Goal: Information Seeking & Learning: Learn about a topic

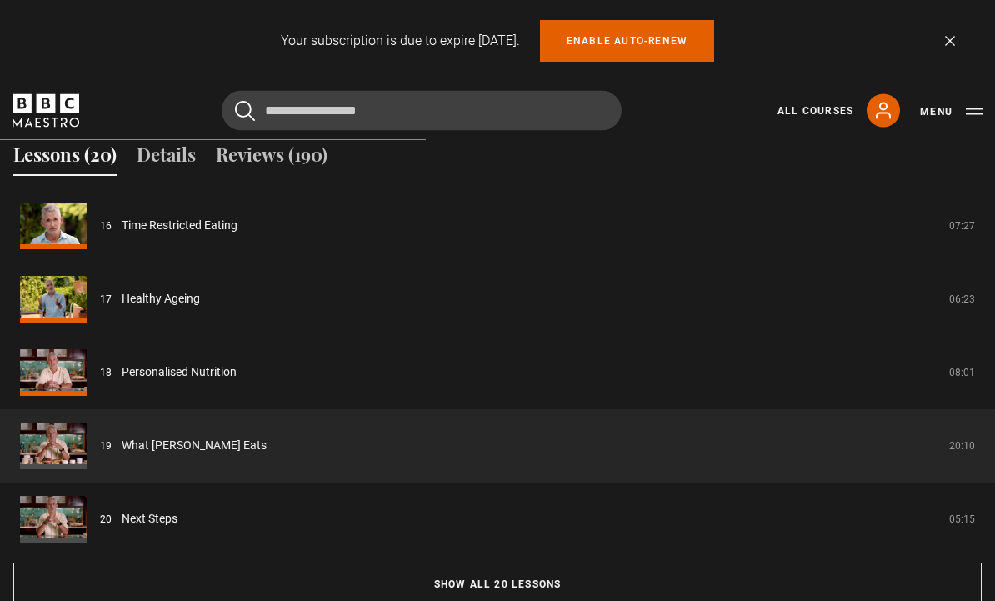
scroll to position [1353, 0]
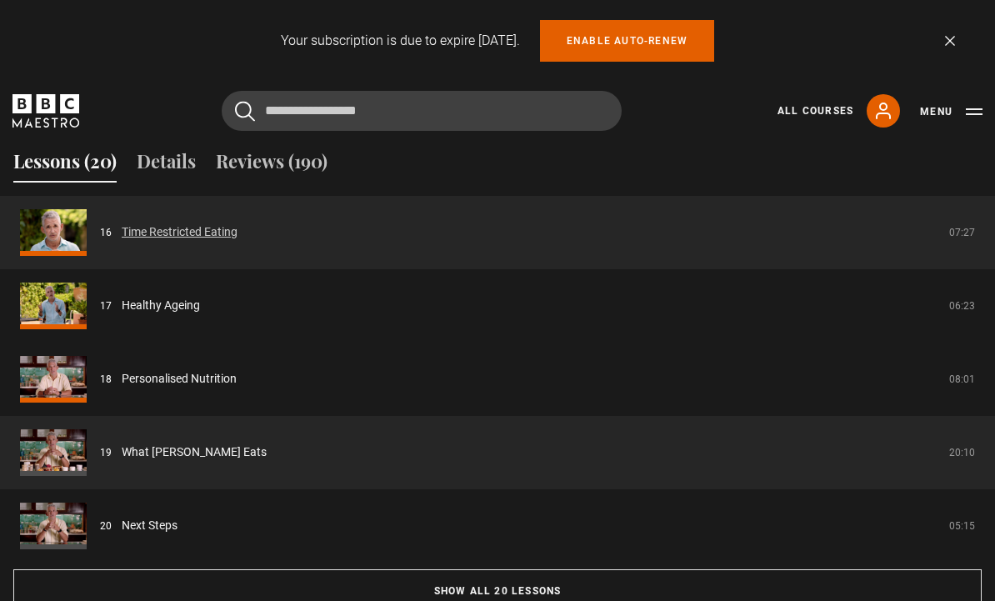
click at [237, 241] on link "Time Restricted Eating" at bounding box center [180, 231] width 116 height 17
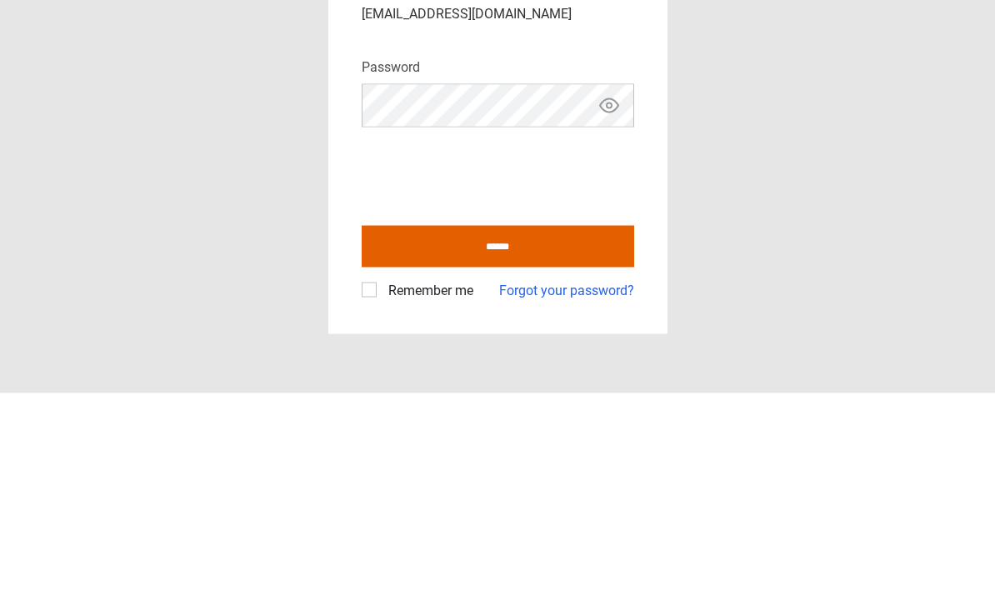
scroll to position [56, 0]
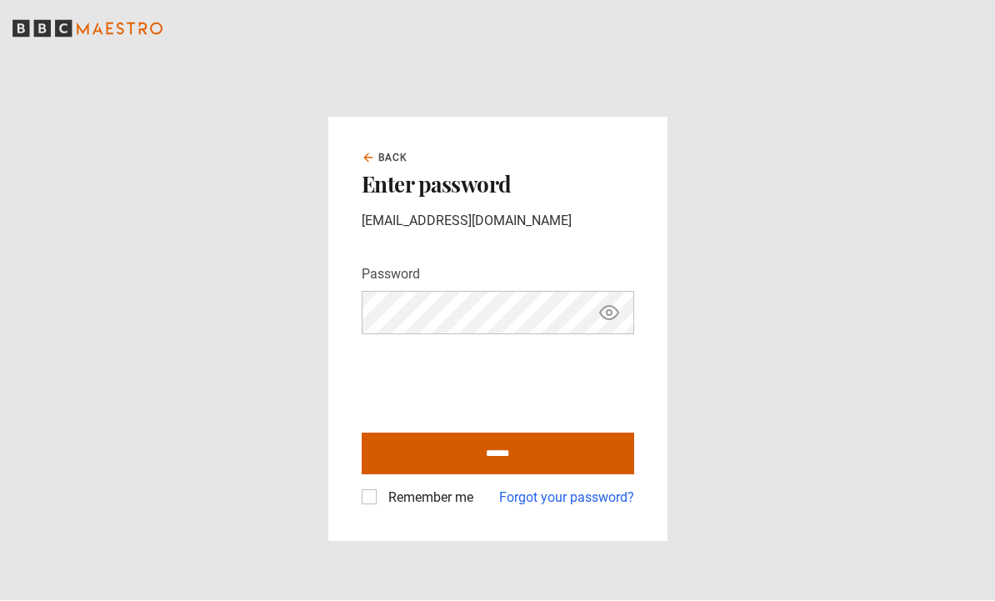
click at [552, 433] on input "******" at bounding box center [497, 454] width 272 height 42
type input "**********"
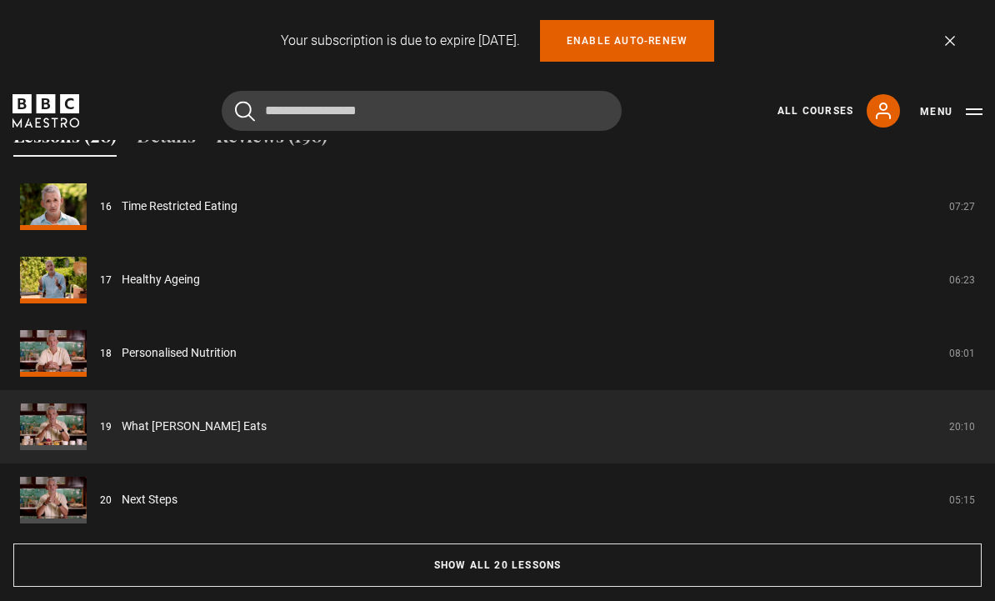
scroll to position [1378, 0]
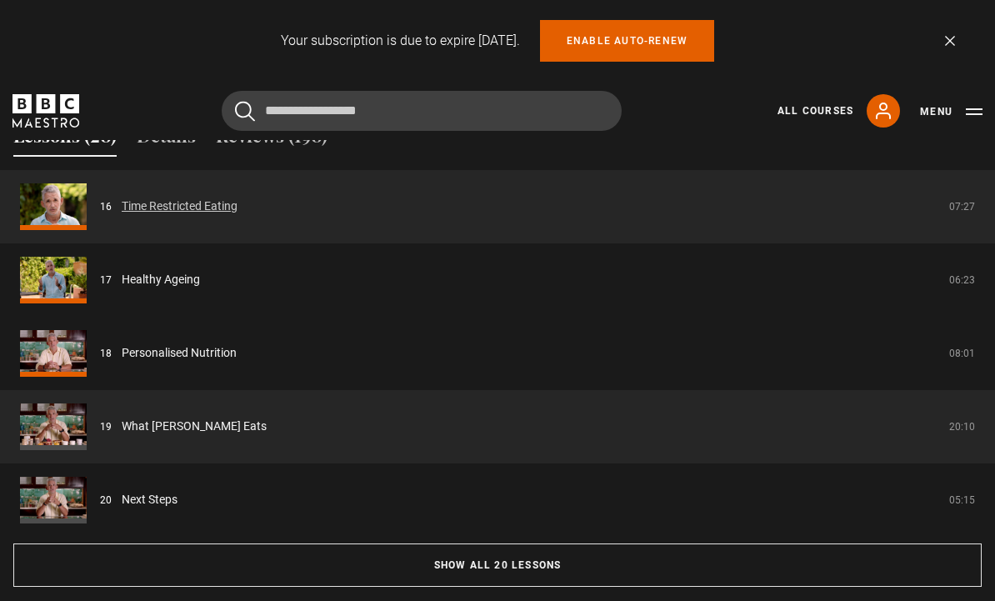
click at [202, 215] on link "Time Restricted Eating" at bounding box center [180, 205] width 116 height 17
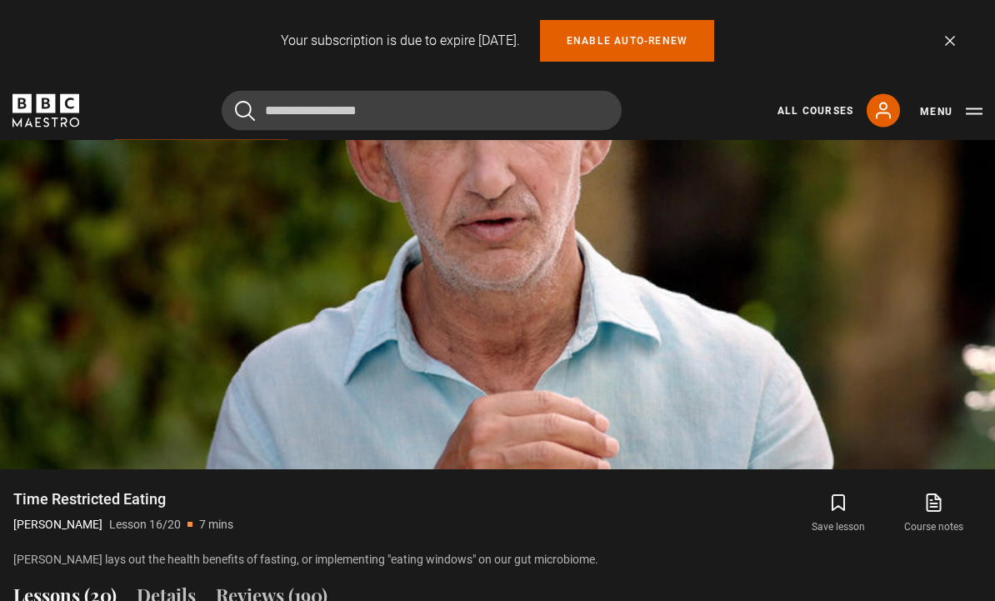
scroll to position [932, 0]
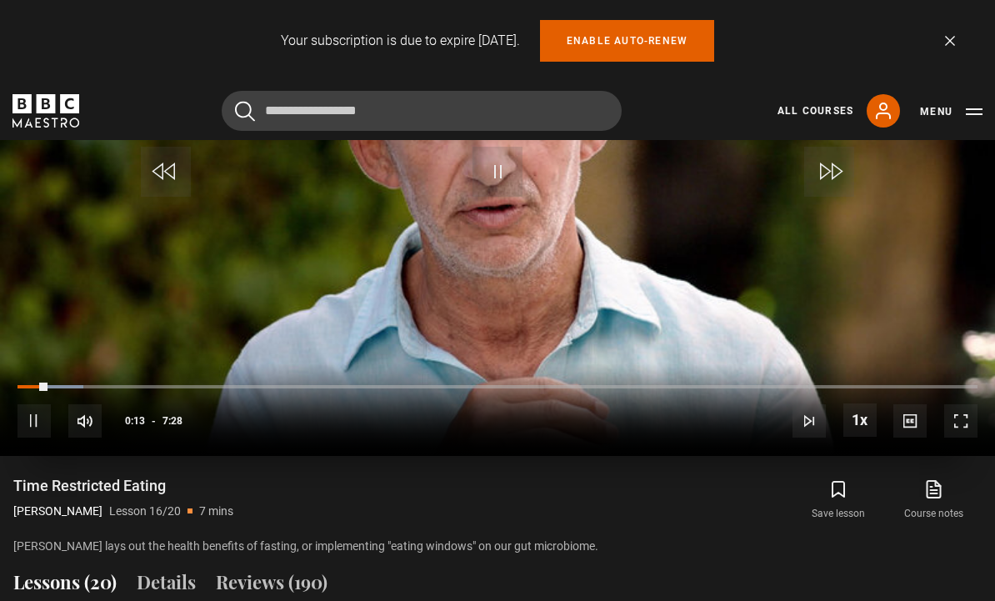
click at [868, 388] on div "Loaded : 6.86%" at bounding box center [497, 386] width 960 height 3
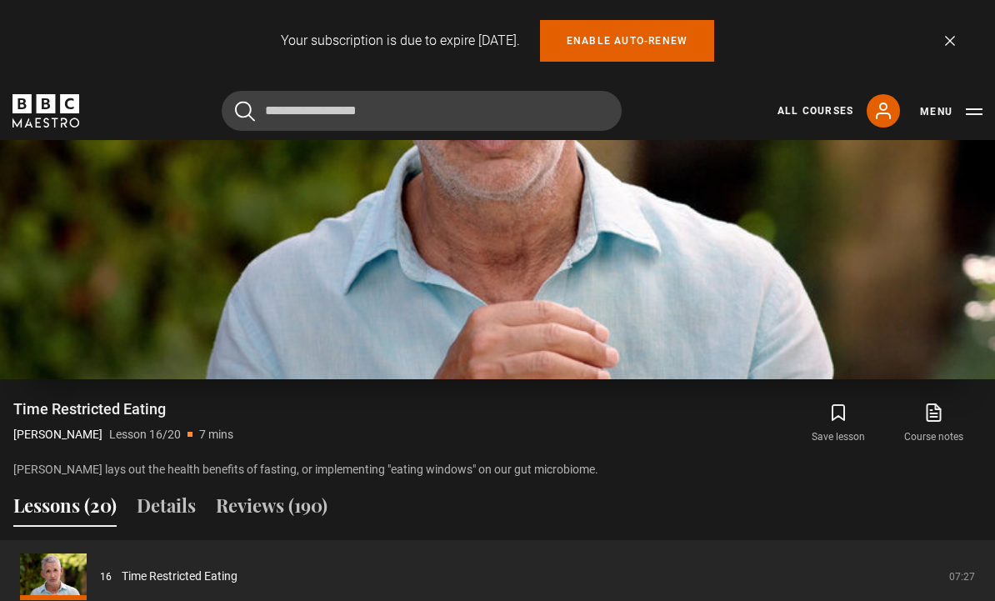
scroll to position [1007, 0]
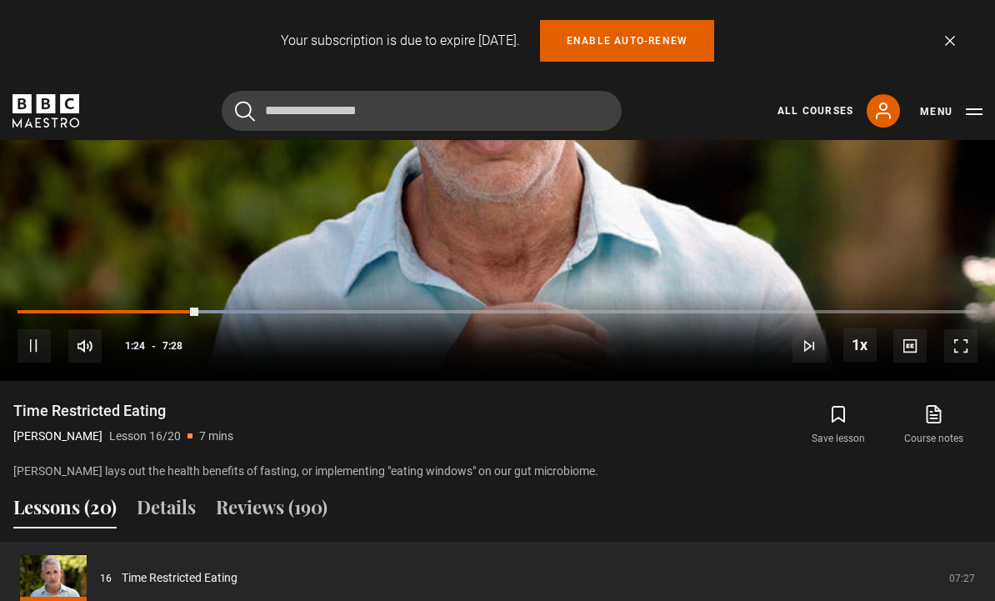
click at [944, 424] on icon at bounding box center [933, 414] width 21 height 20
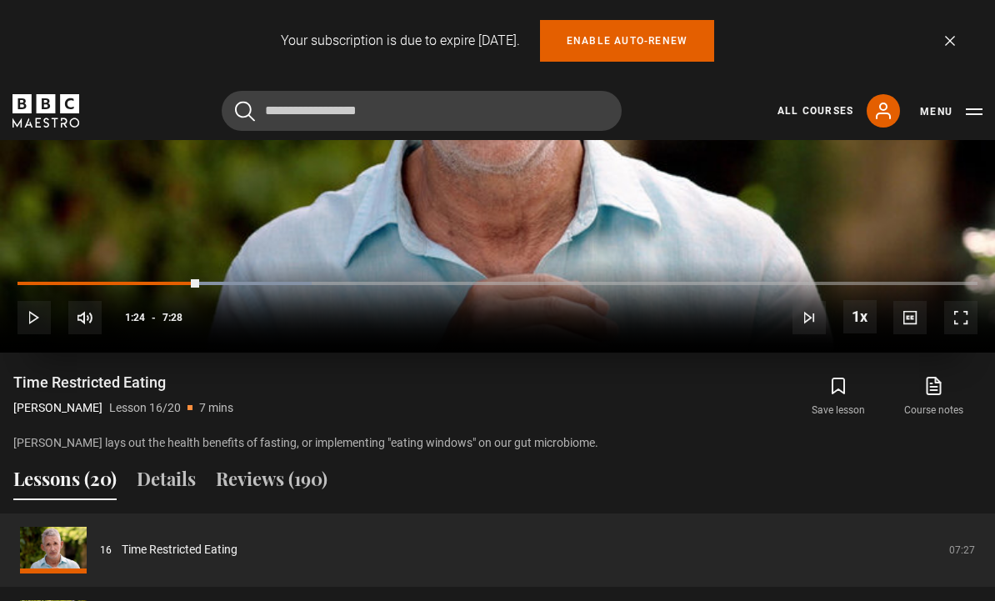
click at [528, 237] on video-js "Video Player is loading. Play Lesson Time Restricted Eating 10s Skip Back 10 se…" at bounding box center [497, 73] width 995 height 560
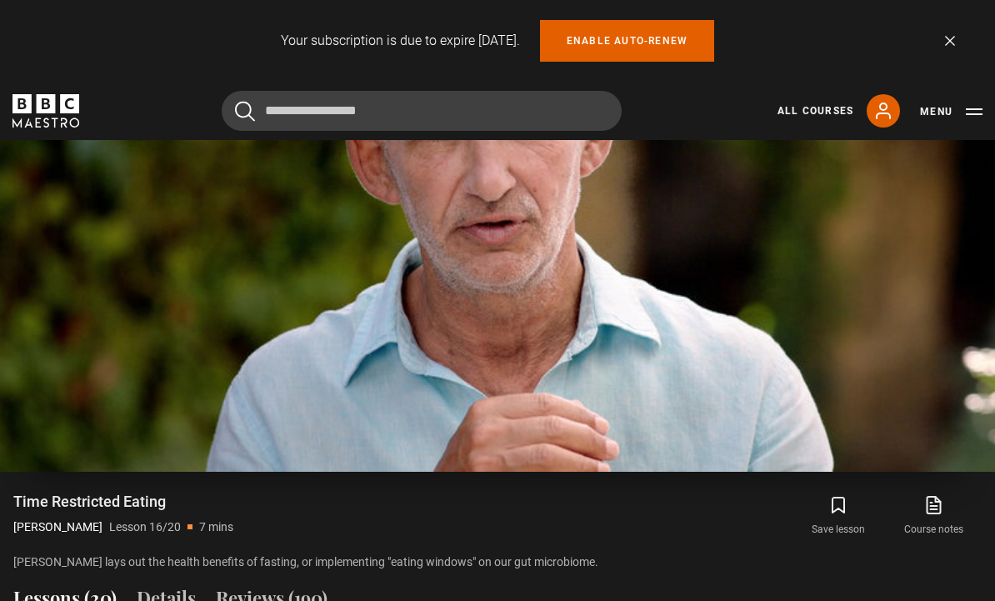
scroll to position [915, 0]
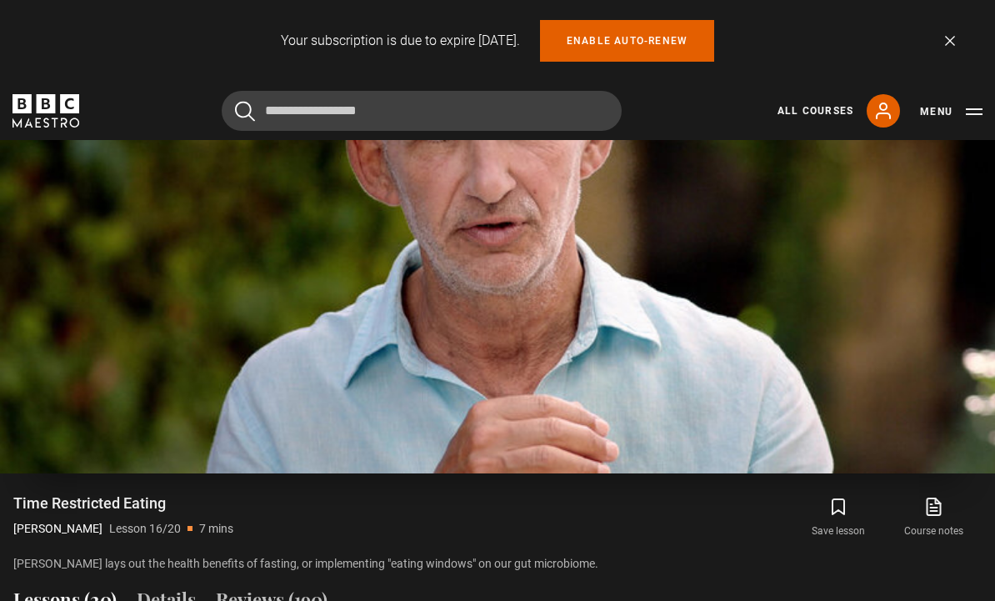
click at [920, 455] on video-js "Video Player is loading. Play Lesson Time Restricted Eating 10s Skip Back 10 se…" at bounding box center [497, 193] width 995 height 560
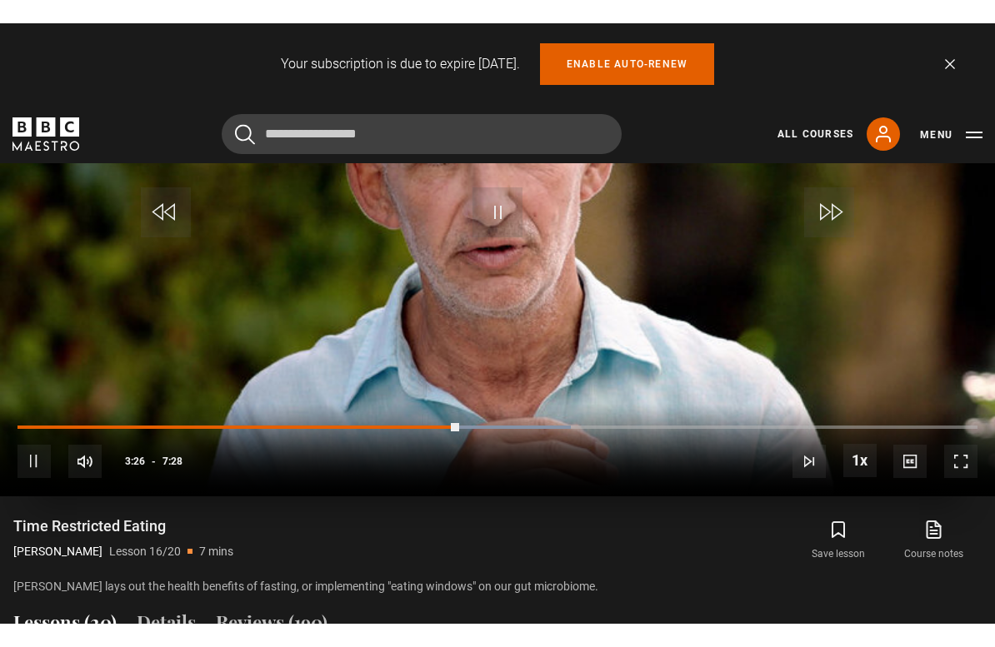
scroll to position [20, 0]
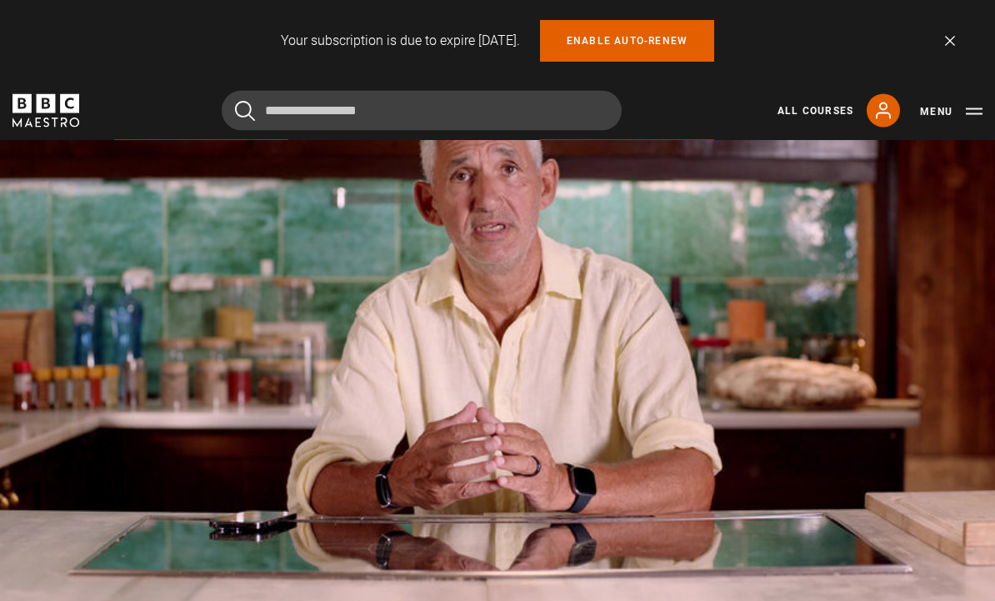
scroll to position [790, 0]
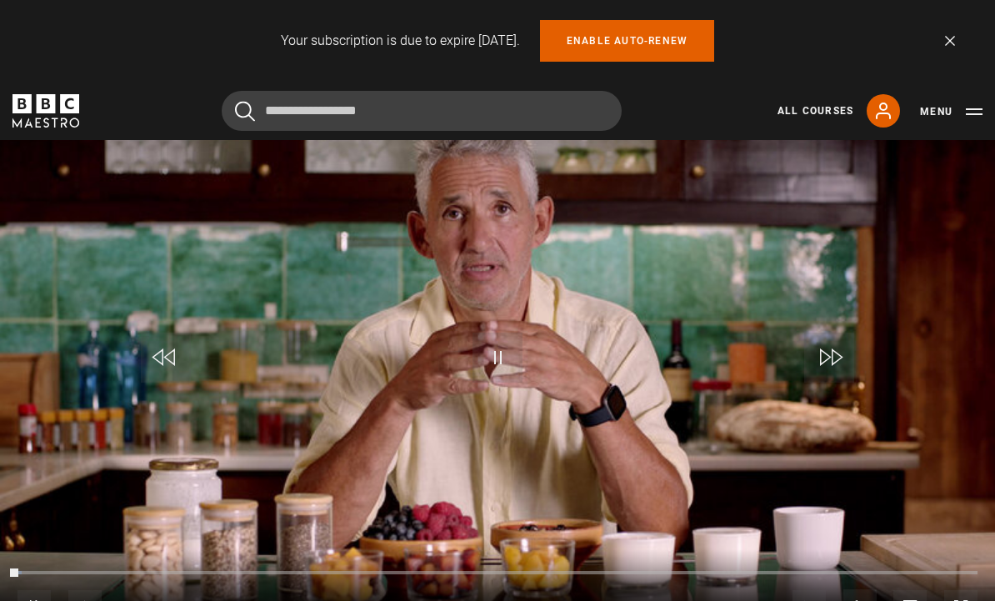
scroll to position [842, 0]
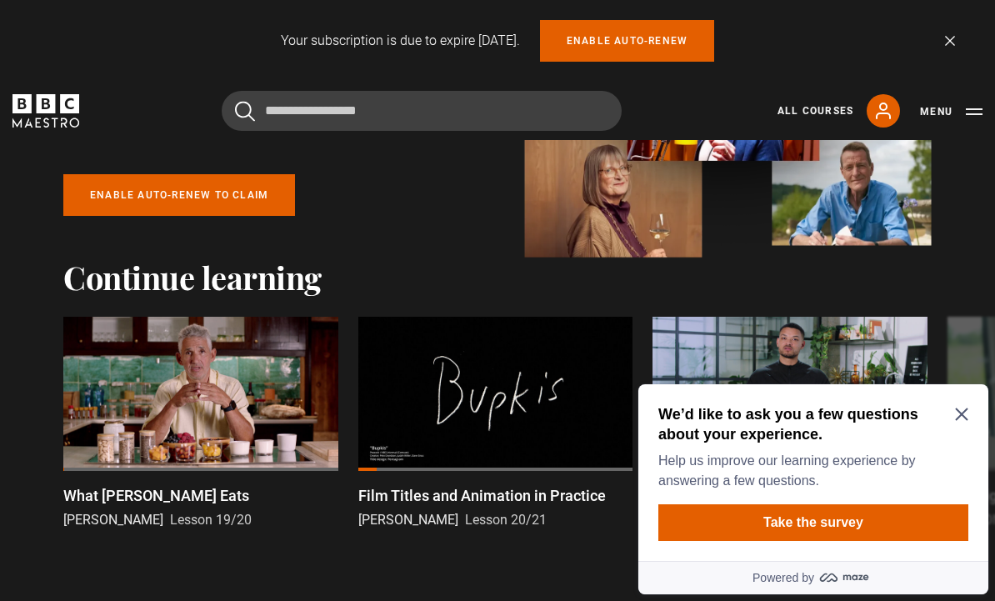
click at [200, 426] on div at bounding box center [200, 394] width 275 height 154
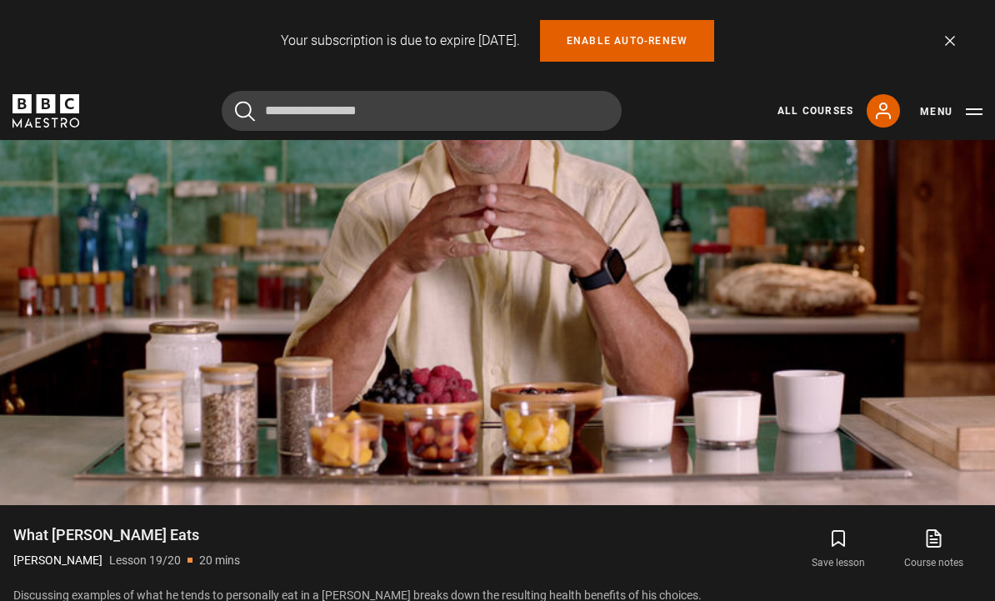
scroll to position [885, 0]
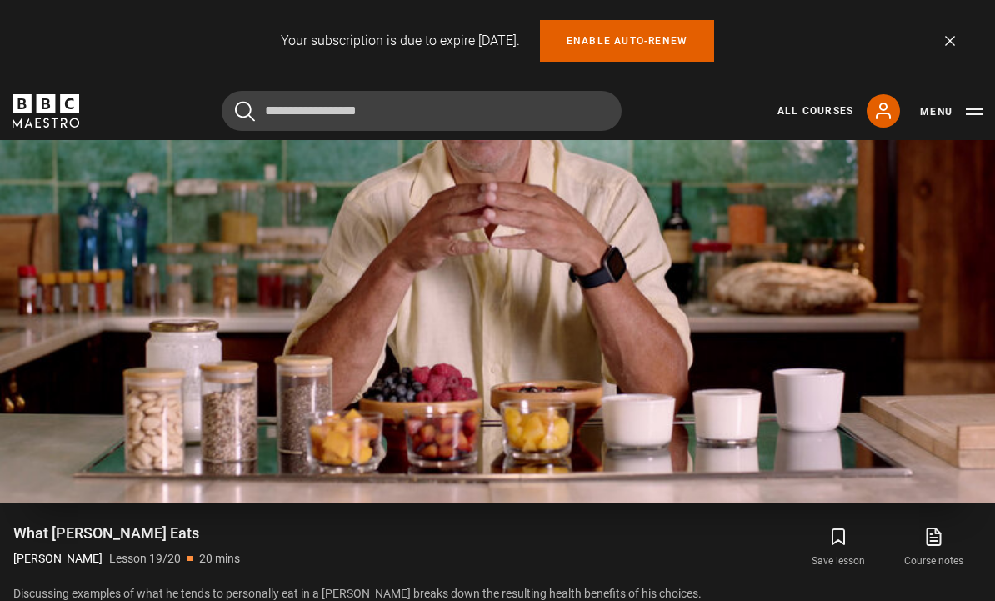
click at [944, 446] on video-js "Video Player is loading. Play Lesson What Tim Eats 10s Skip Back 10 seconds Pau…" at bounding box center [497, 223] width 995 height 560
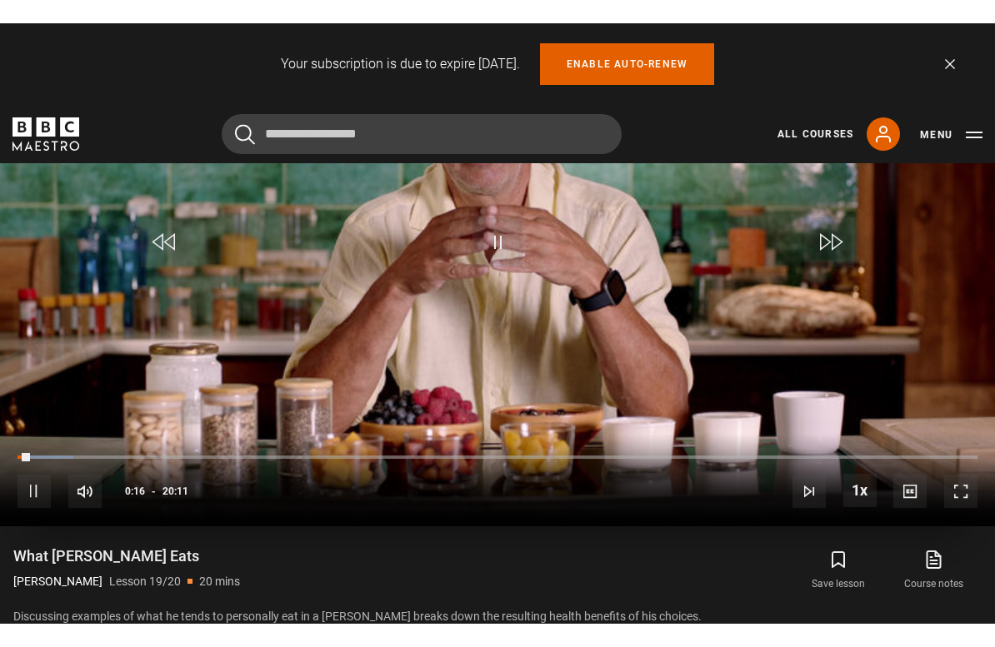
scroll to position [20, 0]
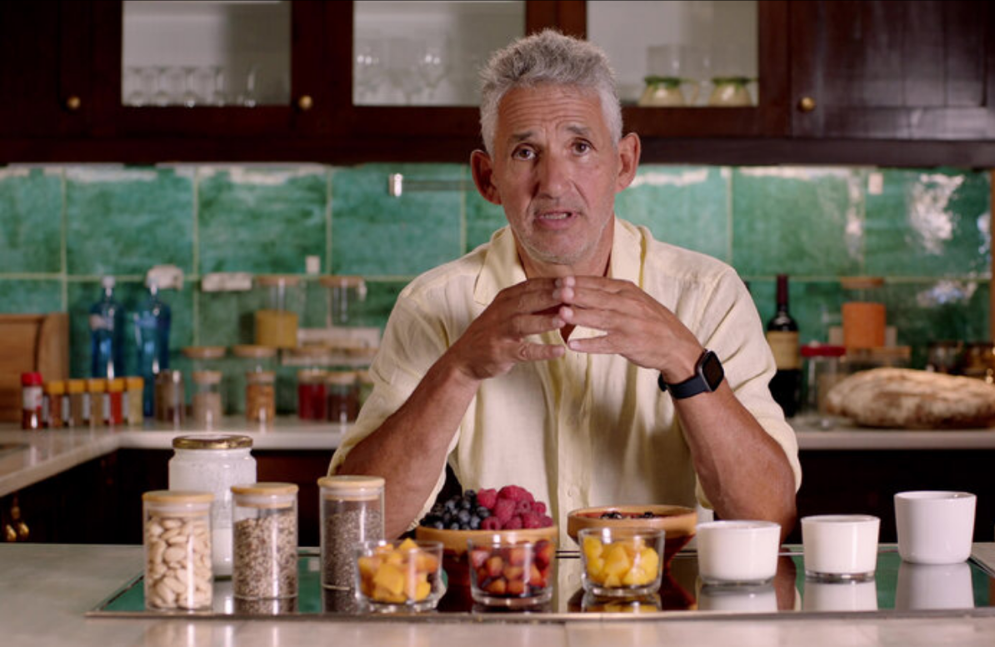
click at [471, 471] on video-js "Video Player is loading. Play Lesson What Tim Eats 10s Skip Back 10 seconds Pau…" at bounding box center [497, 323] width 995 height 647
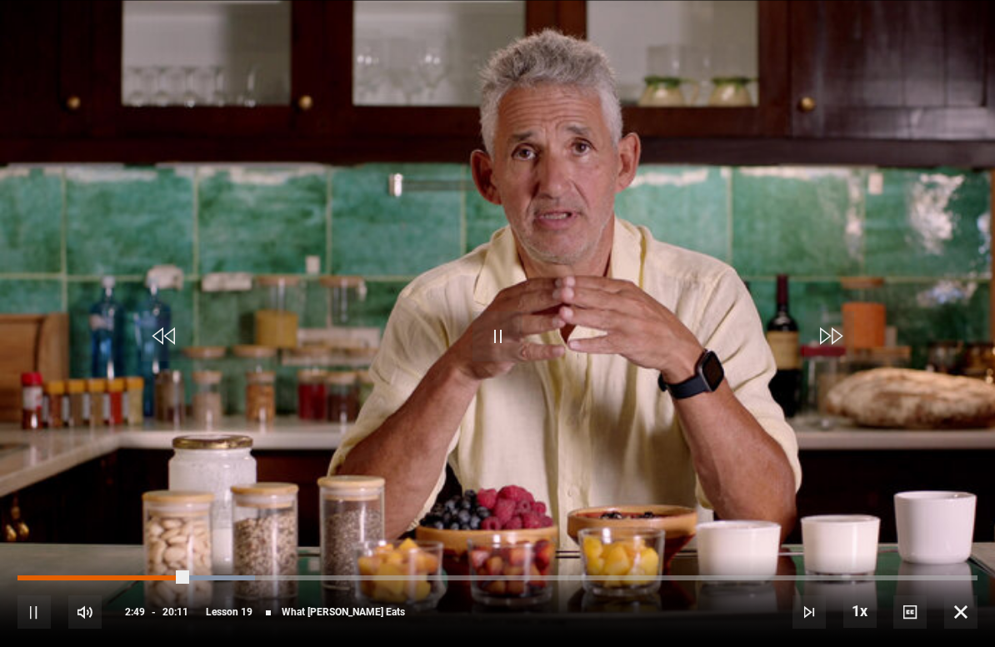
click at [172, 578] on div "Progress Bar" at bounding box center [101, 578] width 169 height 5
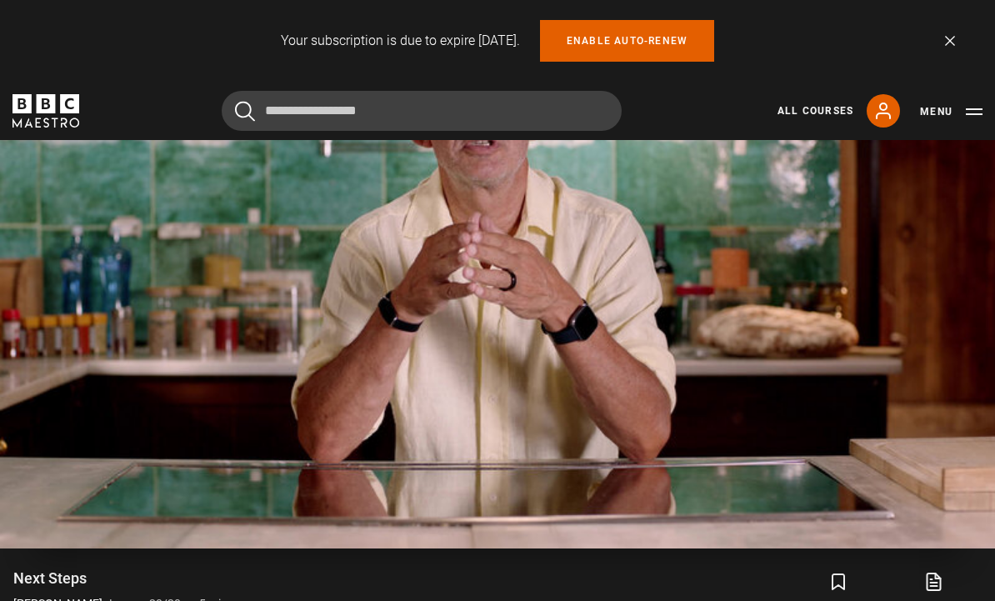
click at [486, 402] on video-js "Video Player is loading. Play Lesson Next Steps 10s Skip Back 10 seconds Pause …" at bounding box center [497, 268] width 995 height 560
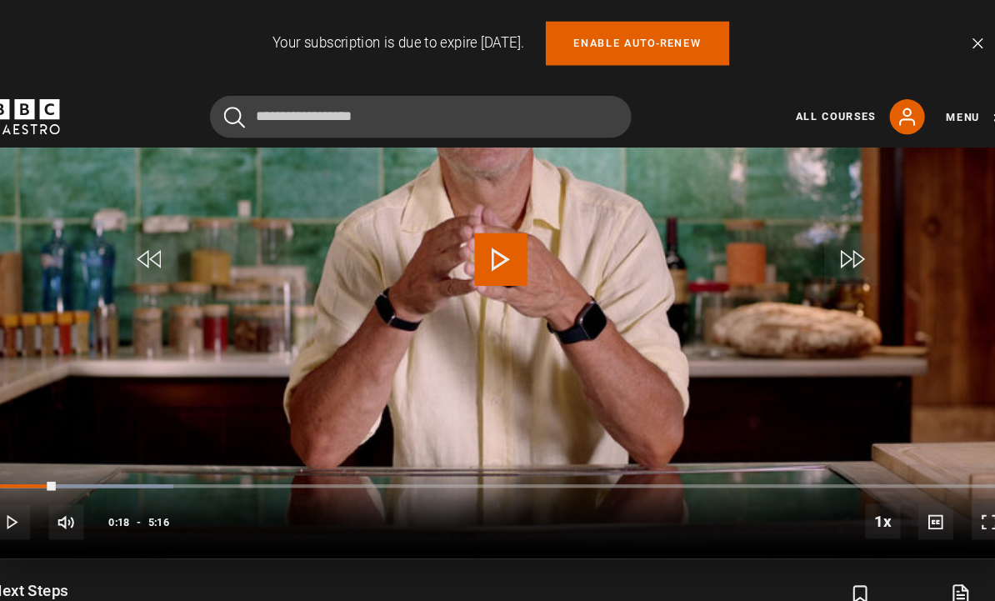
scroll to position [869, 0]
